Goal: Transaction & Acquisition: Purchase product/service

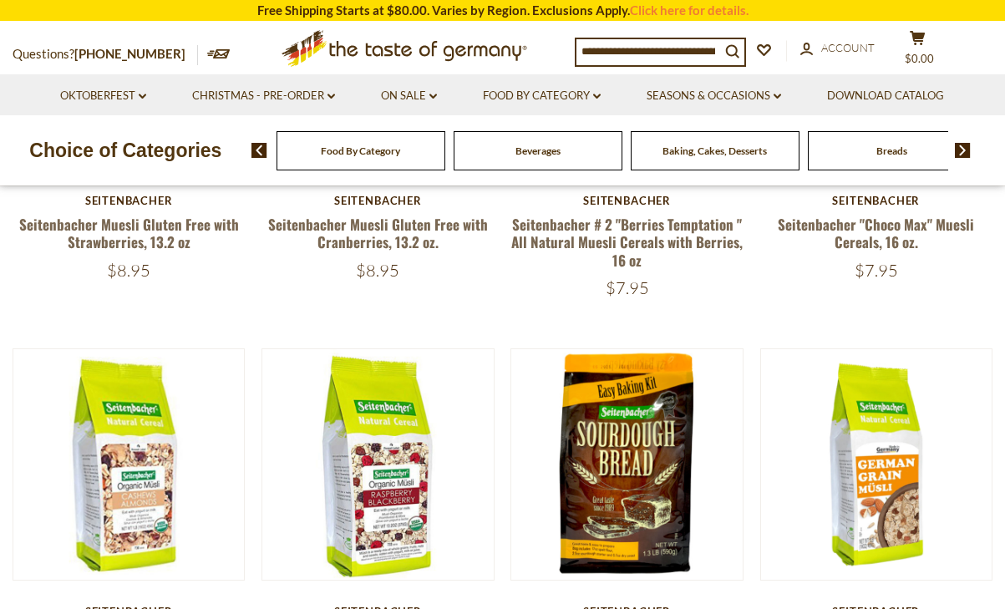
scroll to position [629, 0]
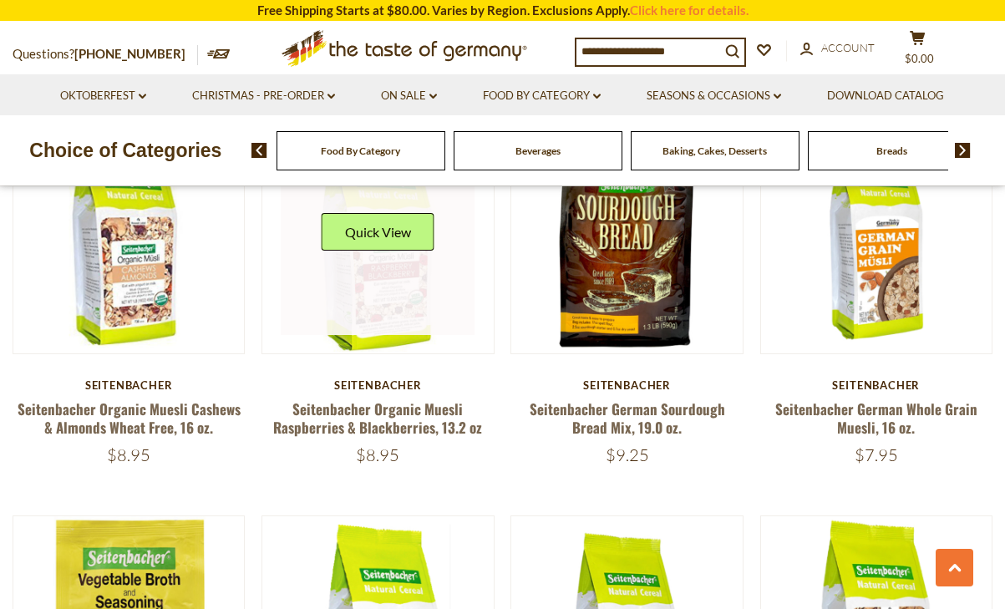
click at [386, 271] on link at bounding box center [378, 238] width 194 height 194
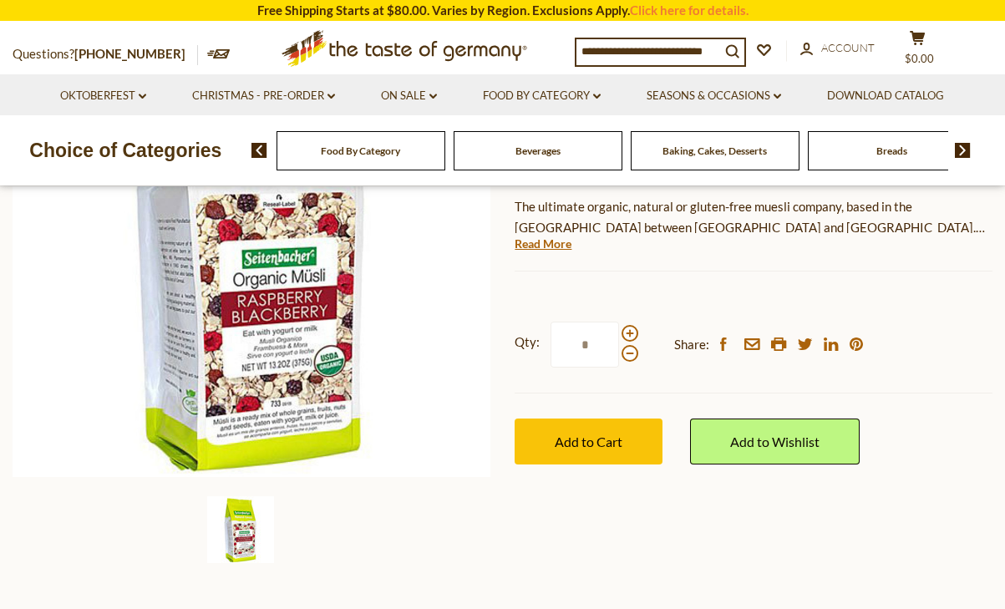
scroll to position [283, 0]
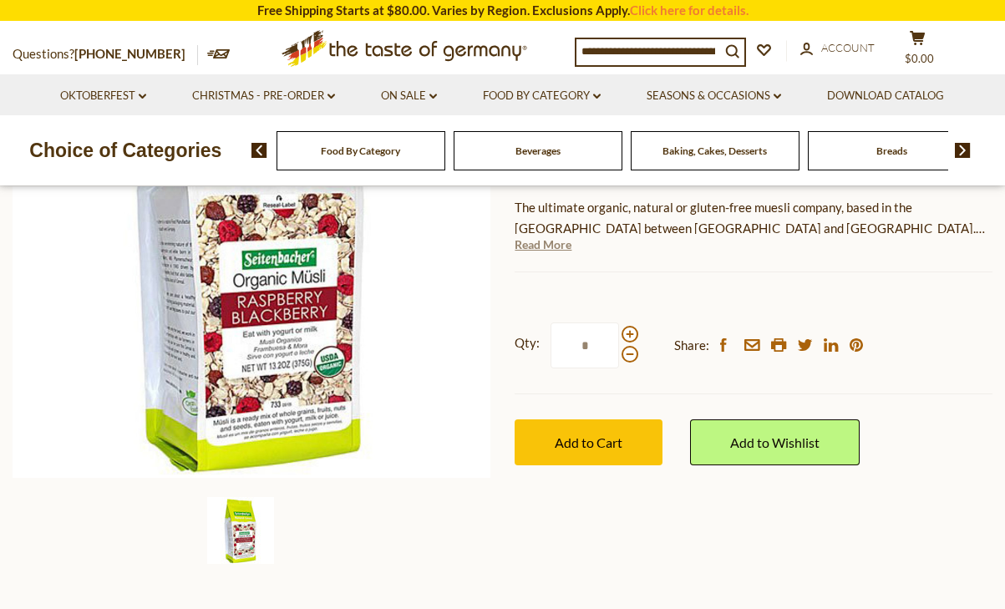
click at [543, 244] on link "Read More" at bounding box center [542, 244] width 57 height 17
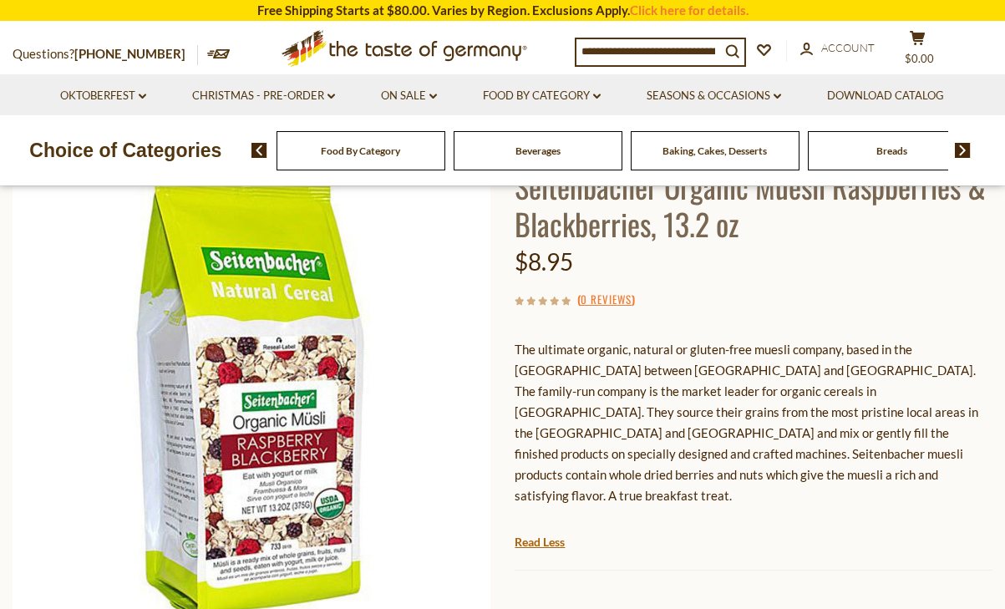
scroll to position [104, 0]
